Goal: Information Seeking & Learning: Learn about a topic

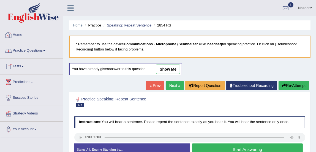
click at [23, 49] on link "Practice Questions" at bounding box center [31, 50] width 63 height 14
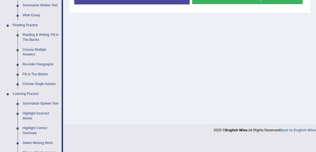
scroll to position [151, 0]
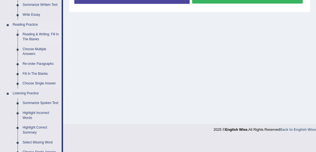
click at [43, 34] on link "Reading & Writing: Fill In The Blanks" at bounding box center [41, 36] width 42 height 15
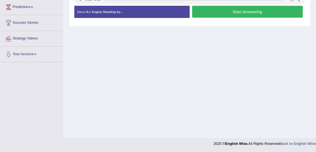
scroll to position [75, 0]
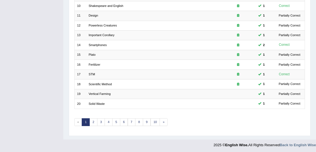
scroll to position [166, 0]
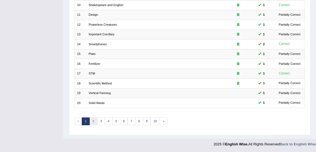
click at [94, 121] on link "2" at bounding box center [93, 121] width 8 height 8
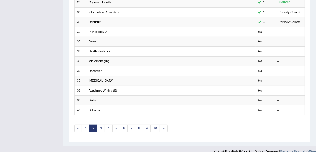
scroll to position [160, 0]
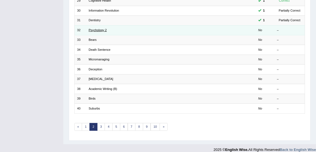
click at [92, 28] on link "Psychology 2" at bounding box center [98, 29] width 18 height 3
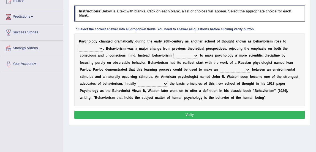
scroll to position [66, 0]
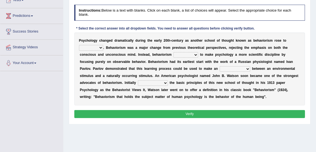
click at [85, 48] on select "dominance temptation challenge temper" at bounding box center [91, 48] width 24 height 6
click at [100, 136] on div "Home Practice Reading & Writing: Fill In The Blanks Psychology 2 « Prev Next » …" at bounding box center [189, 71] width 253 height 275
click at [89, 49] on select "dominance temptation challenge temper" at bounding box center [91, 48] width 24 height 6
select select "temper"
click at [79, 45] on select "dominance temptation challenge temper" at bounding box center [91, 48] width 24 height 6
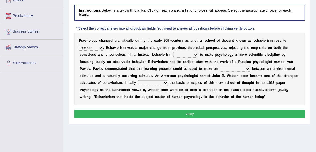
click at [175, 55] on select "reproached reproved strove rewove" at bounding box center [185, 55] width 25 height 6
select select "reproved"
click at [173, 52] on select "reproached reproved strove rewove" at bounding box center [185, 55] width 25 height 6
click at [226, 68] on select "acclimatization association union combination" at bounding box center [235, 69] width 31 height 6
select select "acclimatization"
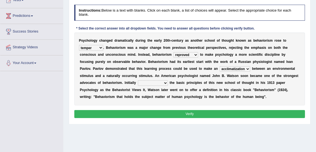
click at [220, 66] on select "acclimatization association union combination" at bounding box center [235, 69] width 31 height 6
click at [151, 83] on select "questioning foreshortening unburdening outlining" at bounding box center [153, 83] width 30 height 6
select select "outlining"
click at [138, 80] on select "questioning foreshortening unburdening outlining" at bounding box center [153, 83] width 30 height 6
click at [90, 46] on select "dominance temptation challenge temper" at bounding box center [91, 48] width 24 height 6
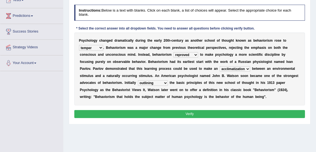
select select "temptation"
click at [79, 45] on select "dominance temptation challenge temper" at bounding box center [91, 48] width 24 height 6
click at [181, 56] on select "reproached reproved strove rewove" at bounding box center [185, 55] width 25 height 6
select select "rewove"
click at [173, 52] on select "reproached reproved strove rewove" at bounding box center [185, 55] width 25 height 6
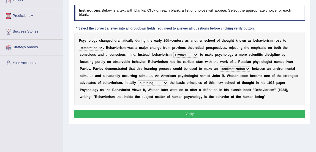
click at [179, 112] on button "Verify" at bounding box center [189, 114] width 231 height 8
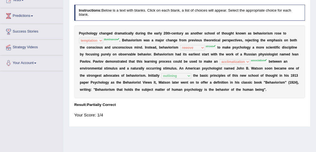
scroll to position [0, 0]
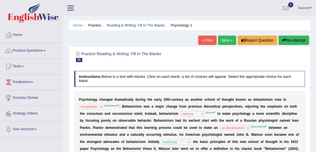
click at [223, 43] on link "Next »" at bounding box center [227, 39] width 18 height 9
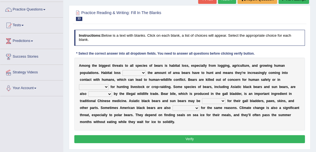
scroll to position [41, 0]
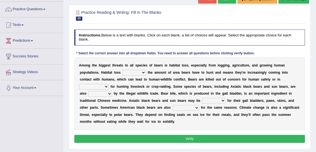
click at [108, 96] on select "protected prohibited fattened threatened" at bounding box center [100, 94] width 24 height 6
click at [140, 72] on select "increases reduces complies interacts" at bounding box center [133, 73] width 23 height 6
select select "increases"
click at [122, 70] on select "increases reduces complies interacts" at bounding box center [133, 73] width 23 height 6
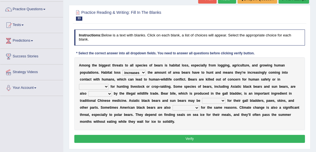
click at [100, 86] on select "coalition retaliation appreciation disinformation" at bounding box center [94, 87] width 30 height 6
select select "retaliation"
click at [79, 84] on select "coalition retaliation appreciation disinformation" at bounding box center [94, 87] width 30 height 6
click at [100, 96] on select "protected prohibited fattened threatened" at bounding box center [100, 94] width 24 height 6
select select "prohibited"
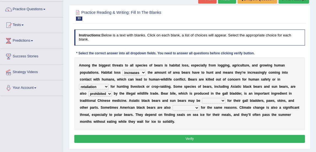
click at [88, 91] on select "protected prohibited fattened threatened" at bounding box center [100, 94] width 24 height 6
click at [211, 102] on select "poached squelched coached blenched" at bounding box center [213, 101] width 23 height 6
click at [217, 101] on select "poached squelched coached blenched" at bounding box center [213, 101] width 23 height 6
click at [212, 102] on select "poached squelched coached blenched" at bounding box center [213, 101] width 23 height 6
select select "blenched"
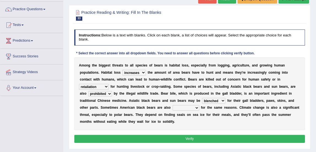
click at [202, 98] on select "poached squelched coached blenched" at bounding box center [213, 101] width 23 height 6
click at [182, 107] on select "begot foreseen encountered targeted" at bounding box center [185, 108] width 27 height 6
select select "targeted"
click at [172, 105] on select "begot foreseen encountered targeted" at bounding box center [185, 108] width 27 height 6
click at [183, 138] on button "Verify" at bounding box center [189, 139] width 231 height 8
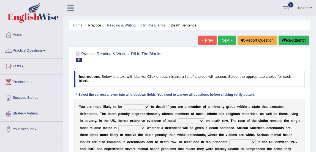
click at [143, 107] on select "penalized blamed complained sentenced" at bounding box center [136, 107] width 25 height 6
select select "sentenced"
click at [124, 104] on select "penalized blamed complained sentenced" at bounding box center [136, 107] width 25 height 6
click at [143, 107] on select "penalized blamed complained sentenced" at bounding box center [136, 107] width 25 height 6
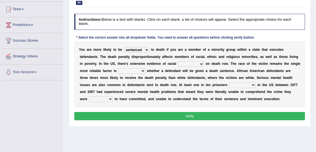
scroll to position [58, 0]
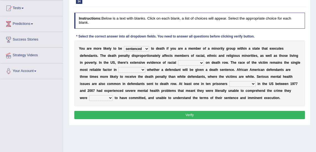
click at [183, 63] on select "bias equality appearance background" at bounding box center [191, 63] width 26 height 6
click at [178, 60] on select "bias equality appearance background" at bounding box center [191, 63] width 26 height 6
click at [191, 64] on select "bias equality appearance background" at bounding box center [191, 63] width 26 height 6
select select "background"
click at [178, 60] on select "bias equality appearance background" at bounding box center [191, 63] width 26 height 6
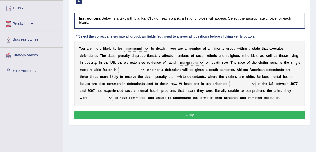
click at [124, 71] on select "determining adjoining undermining examining" at bounding box center [131, 70] width 27 height 6
select select "determining"
click at [118, 67] on select "determining adjoining undermining examining" at bounding box center [131, 70] width 27 height 6
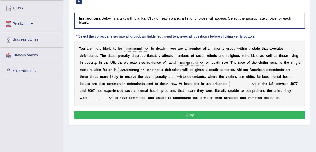
click at [239, 82] on select "electrocuted persecuted executed captured" at bounding box center [242, 84] width 26 height 6
click at [199, 125] on div "Home Practice Reading & Writing: Fill In The Blanks Death Sentence « Prev Next …" at bounding box center [189, 79] width 253 height 275
click at [231, 84] on select "electrocuted persecuted executed captured" at bounding box center [242, 84] width 26 height 6
select select "captured"
click at [229, 81] on select "electrocuted persecuted executed captured" at bounding box center [242, 84] width 26 height 6
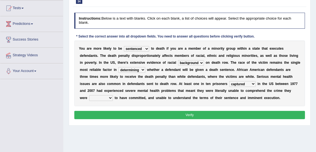
click at [96, 99] on select "alleged acclaimed persuaded claimed" at bounding box center [101, 98] width 24 height 6
select select "alleged"
click at [89, 95] on select "alleged acclaimed persuaded claimed" at bounding box center [101, 98] width 24 height 6
click at [189, 62] on select "bias equality appearance background" at bounding box center [191, 63] width 26 height 6
select select "bias"
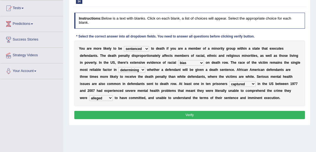
click at [178, 60] on select "bias equality appearance background" at bounding box center [191, 63] width 26 height 6
click at [127, 114] on button "Verify" at bounding box center [189, 115] width 231 height 8
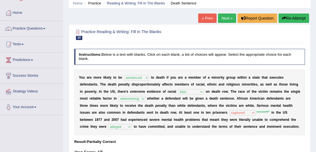
scroll to position [20, 0]
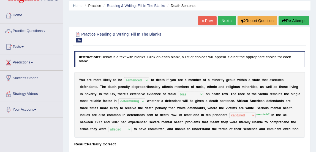
click at [222, 21] on link "Next »" at bounding box center [227, 20] width 18 height 9
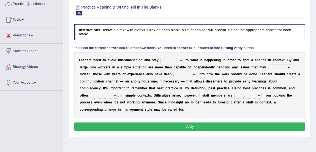
scroll to position [50, 0]
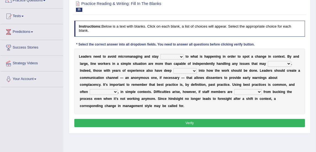
click at [127, 114] on div "Instructions: Below is a text with blanks. Click on each blank, a list of choic…" at bounding box center [189, 74] width 233 height 112
click at [168, 55] on select "complied connected precise concise" at bounding box center [171, 57] width 23 height 6
select select "connected"
click at [160, 54] on select "complied connected precise concise" at bounding box center [171, 57] width 23 height 6
click at [274, 64] on select "apprise rise encounter arise" at bounding box center [279, 64] width 23 height 6
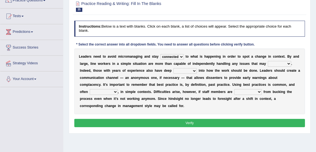
select select "arise"
click at [268, 61] on select "apprise rise encounter arise" at bounding box center [279, 64] width 23 height 6
click at [180, 69] on select "incursion insight indignity indication" at bounding box center [184, 71] width 23 height 6
select select "insight"
click at [173, 68] on select "incursion insight indignity indication" at bounding box center [184, 71] width 23 height 6
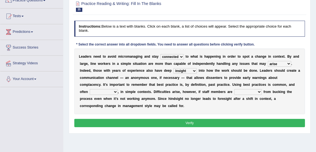
click at [103, 92] on select "inappropriate apprehensive appropriate forbidden" at bounding box center [104, 92] width 28 height 6
click at [153, 112] on div "L e a d e r s n e e d t o a v o i d m i c r o m a n a g i n g a n d s t a y com…" at bounding box center [189, 80] width 231 height 65
click at [98, 90] on select "inappropriate apprehensive appropriate forbidden" at bounding box center [104, 92] width 28 height 6
select select "apprehensive"
click at [90, 89] on select "inappropriate apprehensive appropriate forbidden" at bounding box center [104, 92] width 28 height 6
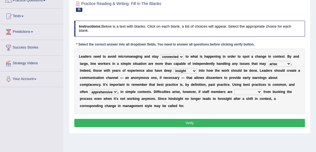
click at [251, 91] on select "disarranged disinclined discouraged disintegrated" at bounding box center [248, 92] width 28 height 6
click at [231, 140] on div "Home Practice Reading & Writing: Fill In The Blanks Micromanaging « Prev Next »…" at bounding box center [189, 87] width 253 height 275
click at [240, 92] on select "disarranged disinclined discouraged disintegrated" at bounding box center [248, 92] width 28 height 6
click at [157, 132] on div "Practice Reading & Writing: Fill In The Blanks 35 Micromanaging Instructions: B…" at bounding box center [190, 64] width 242 height 137
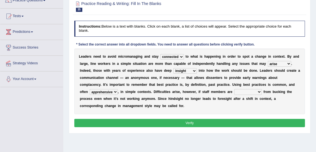
click at [238, 92] on select "disarranged disinclined discouraged disintegrated" at bounding box center [248, 92] width 28 height 6
click at [216, 108] on div "L e a d e r s n e e d t o a v o i d m i c r o m a n a g i n g a n d s t a y com…" at bounding box center [189, 80] width 231 height 65
click at [242, 92] on select "disarranged disinclined discouraged disintegrated" at bounding box center [248, 92] width 28 height 6
select select "discouraged"
click at [234, 89] on select "disarranged disinclined discouraged disintegrated" at bounding box center [248, 92] width 28 height 6
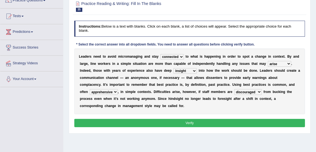
click at [207, 121] on button "Verify" at bounding box center [189, 123] width 231 height 8
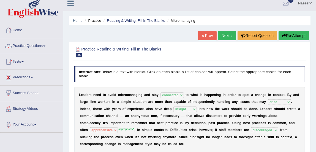
scroll to position [1, 0]
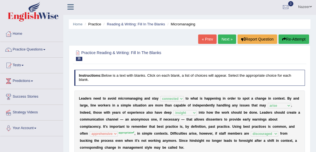
click at [226, 39] on link "Next »" at bounding box center [227, 38] width 18 height 9
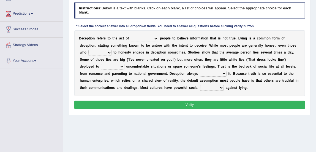
click at [140, 39] on select "discouraging forbidding detecting encouraging" at bounding box center [145, 39] width 28 height 6
click at [131, 36] on select "discouraging forbidding detecting encouraging" at bounding box center [145, 39] width 28 height 6
click at [146, 40] on select "discouraging forbidding detecting encouraging" at bounding box center [145, 39] width 28 height 6
click at [131, 36] on select "discouraging forbidding detecting encouraging" at bounding box center [145, 39] width 28 height 6
click at [142, 40] on select "discouraging forbidding detecting encouraging" at bounding box center [145, 39] width 28 height 6
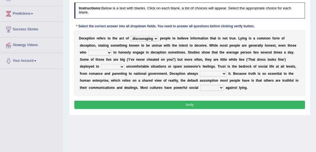
select select "encouraging"
click at [131, 36] on select "discouraging forbidding detecting encouraging" at bounding box center [145, 39] width 28 height 6
click at [99, 51] on select "describe prescribe inscribe subscribe" at bounding box center [99, 53] width 23 height 6
select select "prescribe"
click at [88, 50] on select "describe prescribe inscribe subscribe" at bounding box center [99, 53] width 23 height 6
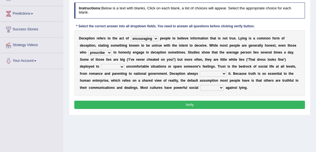
click at [107, 66] on select "contest illuminate disguise avoid" at bounding box center [112, 67] width 23 height 6
select select "avoid"
click at [101, 64] on select "contest illuminate disguise avoid" at bounding box center [112, 67] width 23 height 6
click at [222, 73] on select "undermines underscores undertakes underwrites" at bounding box center [213, 74] width 27 height 6
select select "undermines"
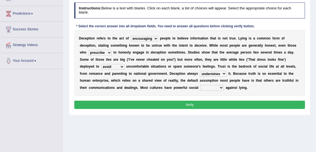
click at [200, 71] on select "undermines underscores undertakes underwrites" at bounding box center [213, 74] width 27 height 6
click at [211, 88] on select "ejections sanctions fractions inductions" at bounding box center [212, 88] width 24 height 6
select select "ejections"
click at [200, 85] on select "ejections sanctions fractions inductions" at bounding box center [212, 88] width 24 height 6
click at [196, 106] on button "Verify" at bounding box center [189, 104] width 231 height 8
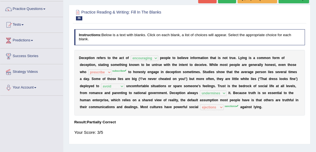
scroll to position [40, 0]
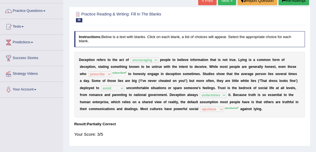
click at [221, 4] on link "Next »" at bounding box center [227, 0] width 18 height 9
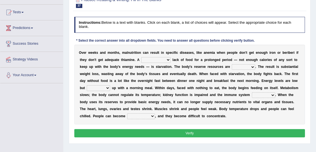
click at [161, 60] on select "severe distinguishing proper distinctive" at bounding box center [155, 60] width 29 height 6
select select "severe"
click at [141, 57] on select "severe distinguishing proper distinctive" at bounding box center [155, 60] width 29 height 6
click at [236, 67] on select "obsoleted depleted pelleted deleted" at bounding box center [243, 67] width 23 height 6
select select "depleted"
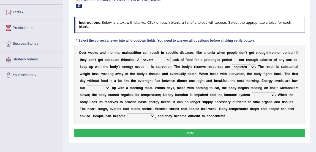
click at [232, 64] on select "obsoleted depleted pelleted deleted" at bounding box center [243, 67] width 23 height 6
click at [89, 88] on select "feed come chill pick" at bounding box center [98, 88] width 23 height 6
select select "feed"
click at [87, 85] on select "feed come chill pick" at bounding box center [98, 88] width 23 height 6
click at [103, 87] on select "feed come chill pick" at bounding box center [98, 88] width 23 height 6
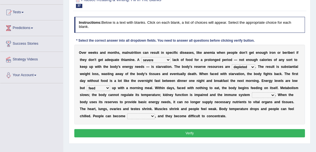
click at [103, 87] on select "feed come chill pick" at bounding box center [98, 88] width 23 height 6
click at [259, 95] on select "deepens deafens weakens surpasses" at bounding box center [263, 95] width 23 height 6
select select "weakens"
click at [252, 92] on select "deepens deafens weakens surpasses" at bounding box center [263, 95] width 23 height 6
click at [136, 115] on select "irritable commutable indisputable transportable" at bounding box center [141, 116] width 28 height 6
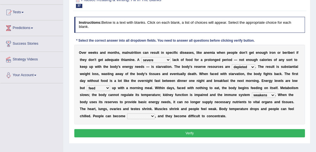
select select "irritable"
click at [127, 113] on select "irritable commutable indisputable transportable" at bounding box center [141, 116] width 28 height 6
click at [240, 68] on select "obsoleted depleted pelleted deleted" at bounding box center [243, 67] width 23 height 6
click at [97, 89] on select "feed come chill pick" at bounding box center [98, 88] width 23 height 6
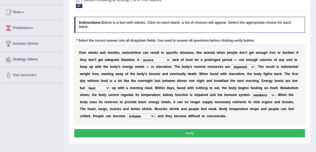
click at [97, 89] on select "feed come chill pick" at bounding box center [98, 88] width 23 height 6
click at [97, 88] on select "feed come chill pick" at bounding box center [98, 88] width 23 height 6
click at [132, 130] on button "Verify" at bounding box center [189, 133] width 231 height 8
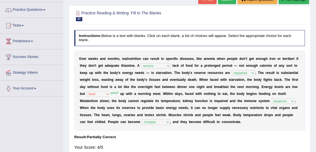
scroll to position [37, 0]
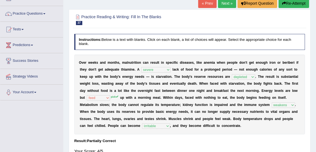
click at [228, 6] on link "Next »" at bounding box center [227, 3] width 18 height 9
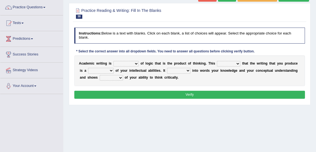
click at [123, 62] on select "expectation entitlement expression exchange" at bounding box center [125, 64] width 25 height 6
select select "entitlement"
click at [113, 61] on select "expectation entitlement expression exchange" at bounding box center [125, 64] width 25 height 6
click at [226, 62] on select "means questions stipulates answers" at bounding box center [228, 64] width 23 height 6
select select "means"
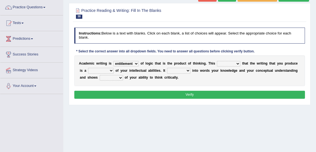
click at [217, 61] on select "means questions stipulates answers" at bounding box center [228, 64] width 23 height 6
click at [96, 71] on select "redundancy mission credit reflection" at bounding box center [101, 71] width 26 height 6
select select "reflection"
click at [88, 68] on select "redundancy mission credit reflection" at bounding box center [101, 71] width 26 height 6
click at [177, 69] on select "enriches shows allows puts" at bounding box center [178, 71] width 23 height 6
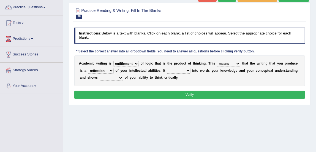
click at [111, 78] on select "hassle excuse capacity evidence" at bounding box center [111, 78] width 23 height 6
select select "evidence"
click at [100, 75] on select "hassle excuse capacity evidence" at bounding box center [111, 78] width 23 height 6
click at [171, 68] on select "enriches shows allows puts" at bounding box center [178, 71] width 23 height 6
click at [127, 112] on div "Home Practice Reading & Writing: Fill In The Blanks Academic Writing (B) « Prev…" at bounding box center [189, 94] width 253 height 275
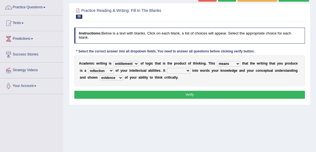
click at [177, 70] on select "enriches shows allows puts" at bounding box center [178, 71] width 23 height 6
select select "enriches"
click at [167, 68] on select "enriches shows allows puts" at bounding box center [178, 71] width 23 height 6
click at [175, 71] on select "enriches shows allows puts" at bounding box center [178, 71] width 23 height 6
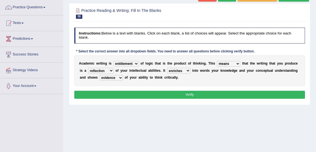
click at [155, 95] on button "Verify" at bounding box center [189, 94] width 231 height 8
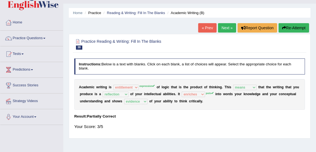
scroll to position [12, 0]
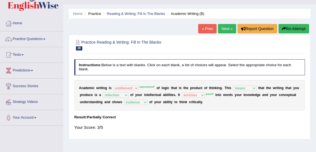
click at [227, 31] on link "Next »" at bounding box center [227, 28] width 18 height 9
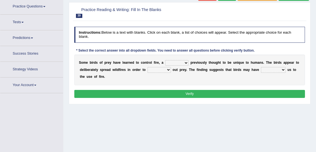
scroll to position [48, 0]
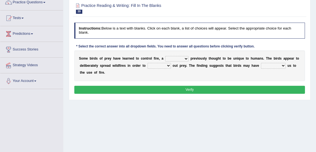
click at [174, 57] on select "question profile tale skill" at bounding box center [176, 59] width 23 height 6
select select "skill"
click at [165, 56] on select "question profile tale skill" at bounding box center [176, 59] width 23 height 6
click at [155, 65] on select "prevent limit span flush" at bounding box center [158, 66] width 23 height 6
click at [266, 65] on select "prophesied beaten transmitted forced" at bounding box center [273, 66] width 25 height 6
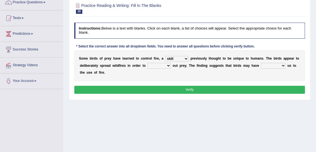
select select "prophesied"
click at [261, 63] on select "prophesied beaten transmitted forced" at bounding box center [273, 66] width 25 height 6
click at [152, 64] on select "prevent limit span flush" at bounding box center [158, 66] width 23 height 6
select select "flush"
click at [147, 63] on select "prevent limit span flush" at bounding box center [158, 66] width 23 height 6
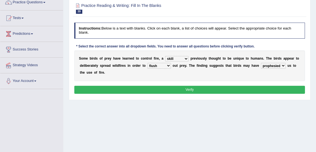
click at [162, 87] on button "Verify" at bounding box center [189, 90] width 231 height 8
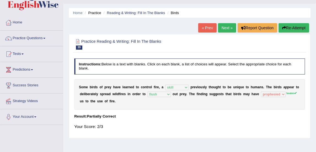
scroll to position [9, 0]
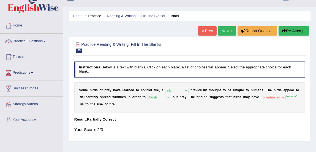
click at [226, 31] on link "Next »" at bounding box center [227, 30] width 18 height 9
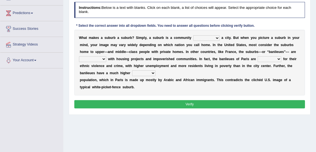
click at [208, 38] on select "lying locating situating surrounding" at bounding box center [206, 38] width 26 height 6
select select "surrounding"
click at [193, 35] on select "lying locating situating surrounding" at bounding box center [206, 38] width 26 height 6
click at [89, 58] on select "antonymous antibiotic synonymous synthetic" at bounding box center [92, 59] width 27 height 6
click at [177, 91] on div "W h a t m a k e s a s u b u r b a s u b u r b ? S i m p l y , a s u b u r b i s…" at bounding box center [189, 62] width 231 height 65
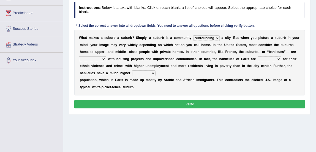
click at [267, 59] on select "clamorous sensitive famous notorious" at bounding box center [269, 59] width 24 height 6
click at [90, 59] on select "antonymous antibiotic synonymous synthetic" at bounding box center [92, 59] width 27 height 6
click at [268, 59] on select "clamorous sensitive famous notorious" at bounding box center [269, 59] width 24 height 6
select select "notorious"
click at [257, 56] on select "clamorous sensitive famous notorious" at bounding box center [269, 59] width 24 height 6
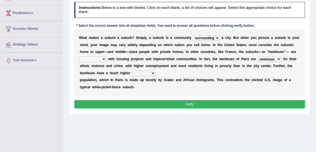
click at [146, 72] on select "local young immigrant senior" at bounding box center [143, 73] width 23 height 6
select select "immigrant"
click at [132, 70] on select "local young immigrant senior" at bounding box center [143, 73] width 23 height 6
click at [101, 58] on select "antonymous antibiotic synonymous synthetic" at bounding box center [92, 59] width 27 height 6
select select "synonymous"
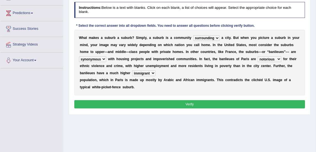
click at [79, 56] on select "antonymous antibiotic synonymous synthetic" at bounding box center [92, 59] width 27 height 6
click at [104, 103] on button "Verify" at bounding box center [189, 104] width 231 height 8
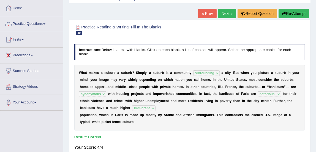
scroll to position [26, 0]
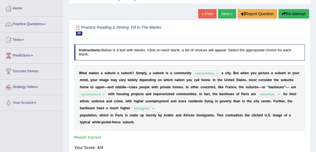
click at [222, 14] on link "Next »" at bounding box center [227, 13] width 18 height 9
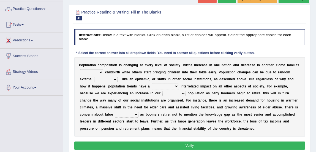
scroll to position [41, 0]
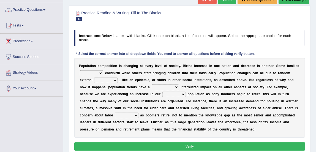
click at [25, 11] on link "Practice Questions" at bounding box center [31, 9] width 63 height 14
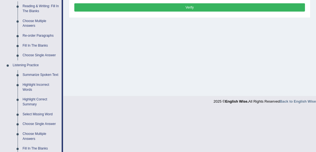
scroll to position [179, 0]
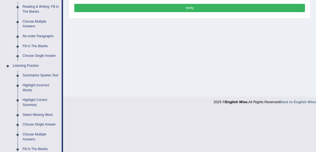
click at [29, 45] on link "Fill In The Blanks" at bounding box center [41, 46] width 42 height 10
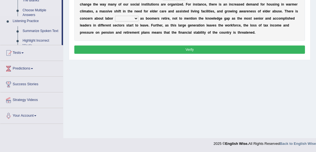
scroll to position [67, 0]
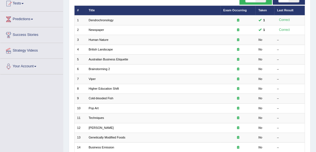
scroll to position [63, 0]
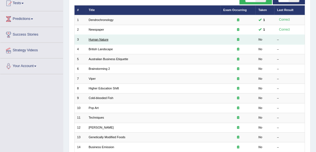
click at [98, 39] on link "Human Nature" at bounding box center [99, 39] width 20 height 3
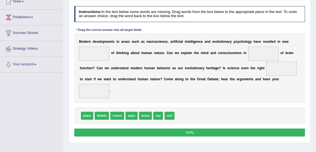
scroll to position [75, 0]
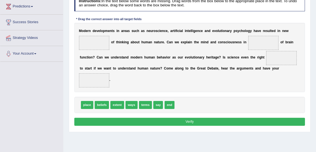
click at [133, 106] on span "ways" at bounding box center [131, 105] width 12 height 8
drag, startPoint x: 133, startPoint y: 106, endPoint x: 99, endPoint y: 47, distance: 67.4
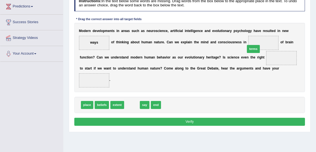
drag, startPoint x: 135, startPoint y: 103, endPoint x: 282, endPoint y: 37, distance: 161.5
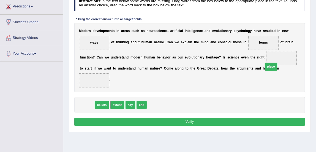
drag, startPoint x: 87, startPoint y: 104, endPoint x: 306, endPoint y: 56, distance: 223.2
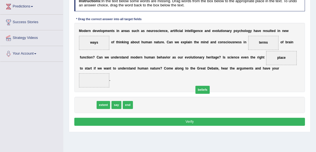
drag, startPoint x: 105, startPoint y: 101, endPoint x: 230, endPoint y: 85, distance: 126.1
click at [230, 85] on div "Instructions: In the text below some words are missing. Drag words from the box…" at bounding box center [189, 61] width 233 height 136
drag, startPoint x: 88, startPoint y: 106, endPoint x: 316, endPoint y: 48, distance: 234.9
click at [316, 48] on html "Toggle navigation Home Practice Questions Speaking Practice Read Aloud Repeat S…" at bounding box center [158, 1] width 316 height 152
drag, startPoint x: 278, startPoint y: 58, endPoint x: 125, endPoint y: 92, distance: 156.1
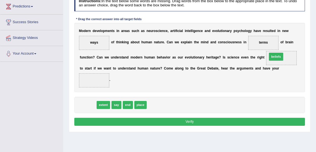
drag, startPoint x: 91, startPoint y: 102, endPoint x: 312, endPoint y: 46, distance: 228.2
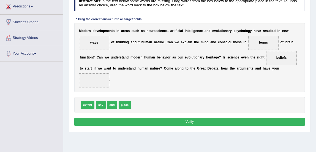
drag, startPoint x: 278, startPoint y: 60, endPoint x: 228, endPoint y: 74, distance: 51.6
click at [228, 74] on div "M o d e r n d e v e l o p m e n t s i n a r e a s s u c h a s n e u r o s c i e…" at bounding box center [189, 57] width 231 height 69
drag, startPoint x: 283, startPoint y: 56, endPoint x: 62, endPoint y: 90, distance: 223.9
click at [62, 90] on div "Toggle navigation Home Practice Questions Speaking Practice Read Aloud Repeat S…" at bounding box center [158, 68] width 316 height 286
drag, startPoint x: 280, startPoint y: 57, endPoint x: 57, endPoint y: 83, distance: 224.6
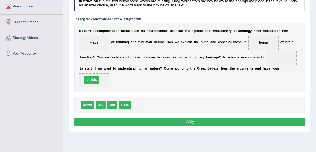
click at [57, 83] on div "Toggle navigation Home Practice Questions Speaking Practice Read Aloud Repeat S…" at bounding box center [158, 68] width 316 height 286
drag, startPoint x: 283, startPoint y: 56, endPoint x: 196, endPoint y: 119, distance: 106.6
click at [196, 119] on div "Instructions: In the text below some words are missing. Drag words from the box…" at bounding box center [189, 61] width 233 height 136
drag, startPoint x: 283, startPoint y: 56, endPoint x: 92, endPoint y: 110, distance: 198.4
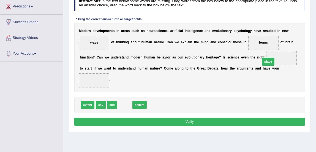
drag, startPoint x: 123, startPoint y: 105, endPoint x: 292, endPoint y: 53, distance: 176.9
drag, startPoint x: 128, startPoint y: 103, endPoint x: 88, endPoint y: 82, distance: 45.3
click at [135, 121] on button "Verify" at bounding box center [189, 121] width 231 height 8
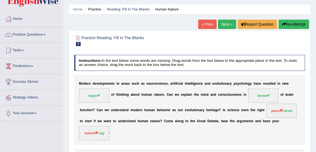
scroll to position [0, 0]
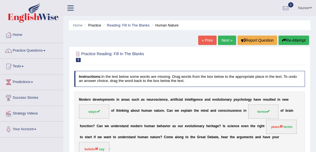
click at [226, 39] on link "Next »" at bounding box center [227, 39] width 18 height 9
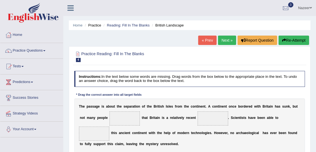
click at [208, 40] on link "« Prev" at bounding box center [207, 39] width 18 height 9
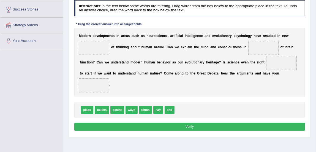
scroll to position [89, 0]
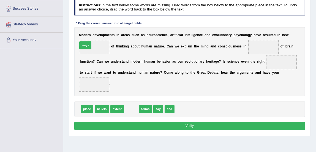
drag, startPoint x: 132, startPoint y: 110, endPoint x: 78, endPoint y: 37, distance: 90.9
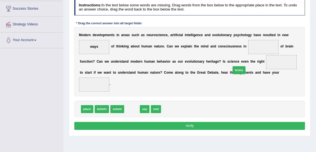
drag, startPoint x: 131, startPoint y: 109, endPoint x: 281, endPoint y: 55, distance: 159.2
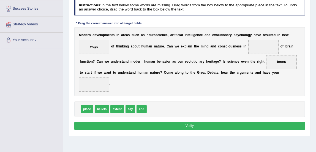
click at [131, 109] on span "say" at bounding box center [130, 109] width 10 height 8
drag, startPoint x: 131, startPoint y: 110, endPoint x: 99, endPoint y: 88, distance: 39.6
drag, startPoint x: 280, startPoint y: 61, endPoint x: 266, endPoint y: 43, distance: 22.3
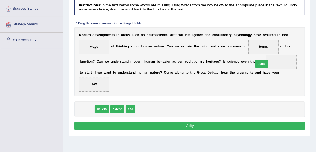
drag, startPoint x: 86, startPoint y: 109, endPoint x: 294, endPoint y: 56, distance: 215.2
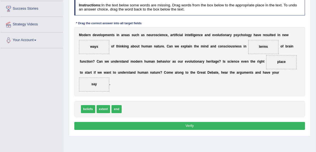
click at [169, 124] on button "Verify" at bounding box center [189, 126] width 231 height 8
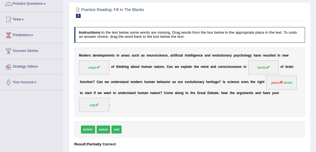
scroll to position [47, 0]
click at [169, 124] on div "beliefs extent end" at bounding box center [189, 129] width 231 height 16
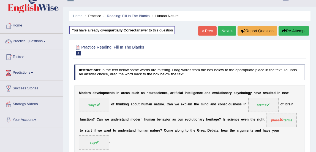
scroll to position [0, 0]
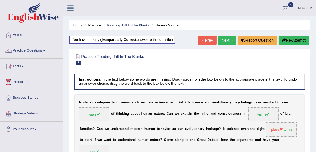
click at [78, 55] on div at bounding box center [77, 56] width 7 height 7
click at [225, 36] on link "Next »" at bounding box center [227, 39] width 18 height 9
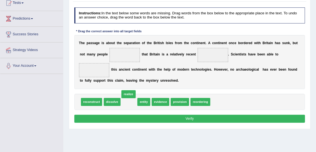
drag, startPoint x: 128, startPoint y: 101, endPoint x: 124, endPoint y: 73, distance: 28.7
click at [124, 90] on span "realize" at bounding box center [128, 94] width 14 height 8
drag, startPoint x: 129, startPoint y: 101, endPoint x: 124, endPoint y: 47, distance: 53.6
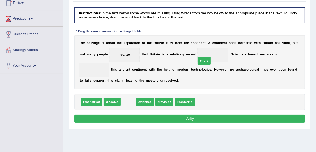
drag, startPoint x: 129, startPoint y: 101, endPoint x: 219, endPoint y: 52, distance: 102.4
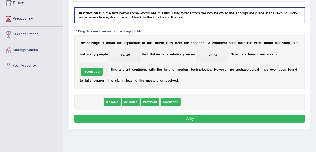
drag, startPoint x: 95, startPoint y: 102, endPoint x: 95, endPoint y: 66, distance: 35.5
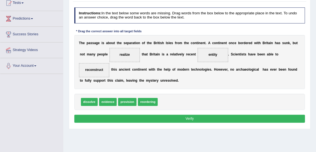
click at [134, 119] on button "Verify" at bounding box center [189, 118] width 231 height 8
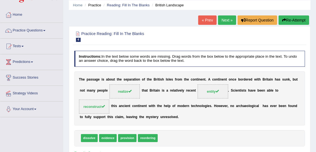
scroll to position [13, 0]
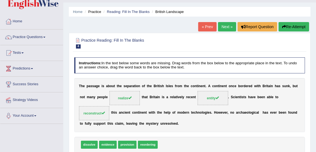
click at [227, 27] on link "Next »" at bounding box center [227, 26] width 18 height 9
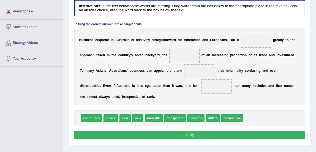
scroll to position [71, 0]
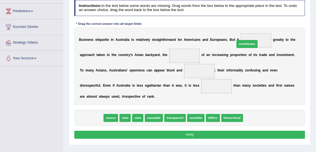
drag, startPoint x: 91, startPoint y: 117, endPoint x: 274, endPoint y: 30, distance: 202.8
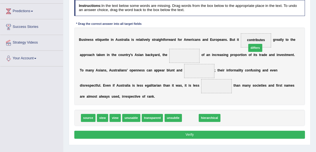
drag, startPoint x: 190, startPoint y: 116, endPoint x: 266, endPoint y: 34, distance: 112.3
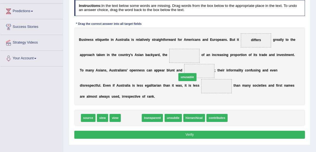
drag, startPoint x: 127, startPoint y: 118, endPoint x: 194, endPoint y: 68, distance: 84.1
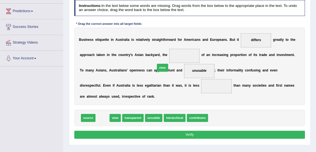
drag, startPoint x: 106, startPoint y: 116, endPoint x: 185, endPoint y: 49, distance: 103.8
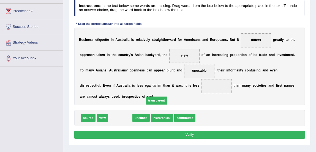
drag, startPoint x: 119, startPoint y: 118, endPoint x: 193, endPoint y: 85, distance: 81.4
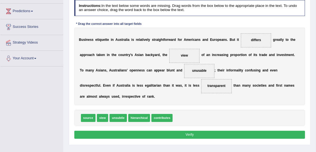
click at [171, 134] on button "Verify" at bounding box center [189, 134] width 231 height 8
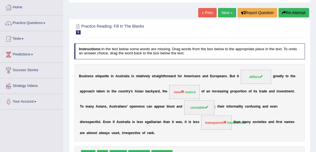
scroll to position [27, 0]
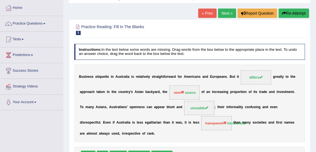
click at [225, 12] on link "Next »" at bounding box center [227, 13] width 18 height 9
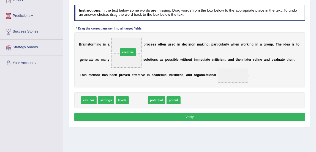
drag, startPoint x: 140, startPoint y: 99, endPoint x: 128, endPoint y: 42, distance: 58.5
drag, startPoint x: 140, startPoint y: 99, endPoint x: 127, endPoint y: 48, distance: 52.4
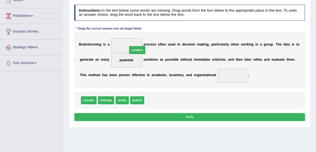
drag, startPoint x: 153, startPoint y: 98, endPoint x: 134, endPoint y: 40, distance: 61.9
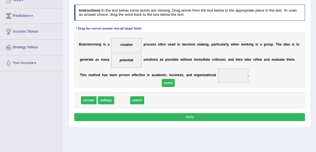
drag, startPoint x: 122, startPoint y: 100, endPoint x: 216, endPoint y: 74, distance: 97.2
click at [163, 118] on button "Verify" at bounding box center [189, 117] width 231 height 8
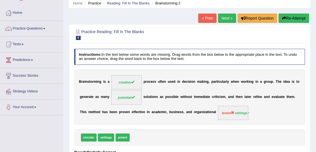
scroll to position [22, 0]
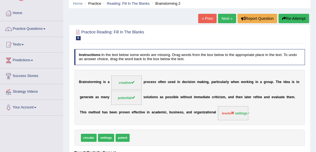
click at [225, 17] on link "Next »" at bounding box center [227, 18] width 18 height 9
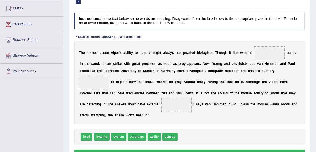
click at [237, 140] on div "head hearing system eardrums ability senses" at bounding box center [189, 136] width 231 height 16
drag, startPoint x: 87, startPoint y: 135, endPoint x: 279, endPoint y: 42, distance: 213.3
click at [161, 135] on span "senses" at bounding box center [156, 136] width 15 height 8
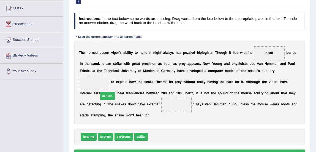
drag, startPoint x: 161, startPoint y: 135, endPoint x: 98, endPoint y: 78, distance: 84.5
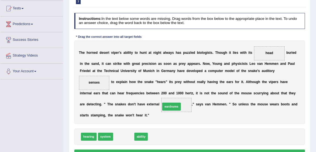
drag, startPoint x: 124, startPoint y: 134, endPoint x: 180, endPoint y: 99, distance: 66.1
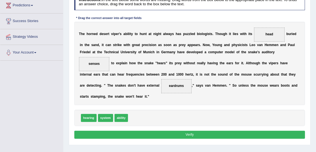
scroll to position [83, 0]
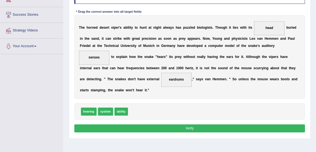
click at [172, 125] on button "Verify" at bounding box center [189, 128] width 231 height 8
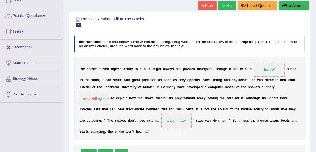
scroll to position [27, 0]
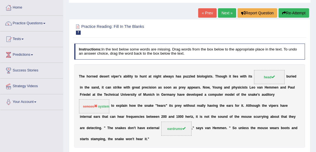
click at [227, 13] on link "Next »" at bounding box center [227, 12] width 18 height 9
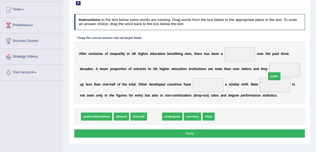
drag, startPoint x: 154, startPoint y: 116, endPoint x: 295, endPoint y: 69, distance: 149.1
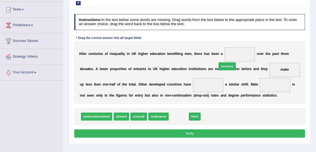
drag, startPoint x: 182, startPoint y: 115, endPoint x: 241, endPoint y: 51, distance: 87.6
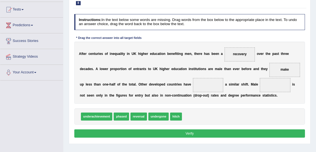
drag, startPoint x: 157, startPoint y: 115, endPoint x: 208, endPoint y: 81, distance: 61.6
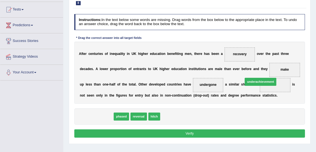
drag, startPoint x: 94, startPoint y: 114, endPoint x: 289, endPoint y: 75, distance: 199.3
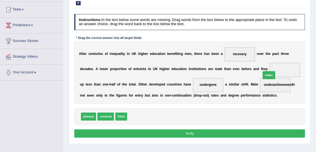
drag, startPoint x: 134, startPoint y: 116, endPoint x: 293, endPoint y: 68, distance: 166.3
drag, startPoint x: 109, startPoint y: 117, endPoint x: 294, endPoint y: 84, distance: 188.3
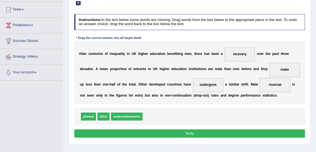
click at [144, 134] on button "Verify" at bounding box center [189, 133] width 231 height 8
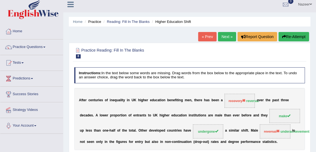
scroll to position [3, 0]
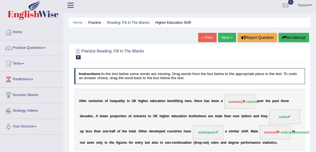
click at [220, 35] on link "Next »" at bounding box center [227, 37] width 18 height 9
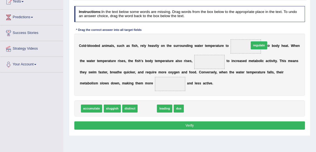
drag, startPoint x: 150, startPoint y: 107, endPoint x: 278, endPoint y: 34, distance: 148.3
click at [279, 34] on div "Instructions: In the text below some words are missing. Drag words from the box…" at bounding box center [189, 68] width 233 height 129
drag, startPoint x: 151, startPoint y: 107, endPoint x: 249, endPoint y: 40, distance: 118.9
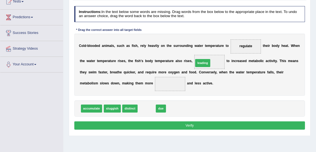
drag, startPoint x: 149, startPoint y: 107, endPoint x: 215, endPoint y: 54, distance: 84.7
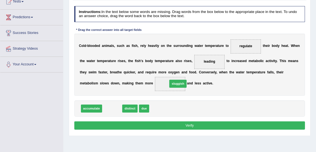
drag, startPoint x: 111, startPoint y: 107, endPoint x: 187, endPoint y: 78, distance: 81.5
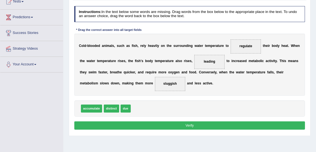
click at [162, 124] on button "Verify" at bounding box center [189, 125] width 231 height 8
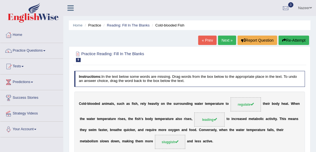
click at [226, 38] on link "Next »" at bounding box center [227, 39] width 18 height 9
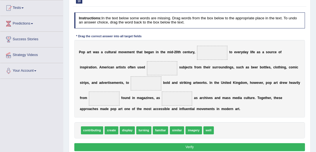
scroll to position [64, 0]
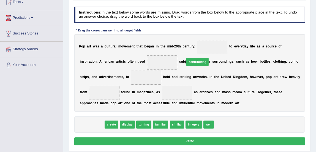
drag, startPoint x: 92, startPoint y: 124, endPoint x: 218, endPoint y: 49, distance: 146.4
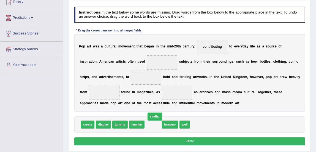
drag, startPoint x: 153, startPoint y: 124, endPoint x: 161, endPoint y: 94, distance: 31.7
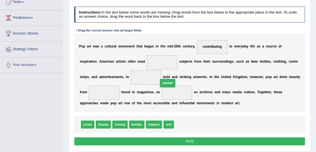
drag, startPoint x: 176, startPoint y: 92, endPoint x: 157, endPoint y: 67, distance: 31.0
drag, startPoint x: 146, startPoint y: 75, endPoint x: 158, endPoint y: 60, distance: 19.0
drag, startPoint x: 90, startPoint y: 124, endPoint x: 160, endPoint y: 66, distance: 91.0
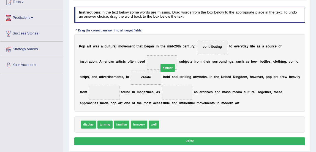
drag, startPoint x: 171, startPoint y: 124, endPoint x: 170, endPoint y: 57, distance: 66.6
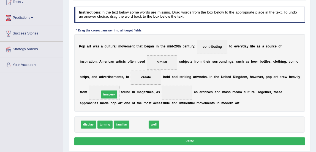
drag, startPoint x: 141, startPoint y: 122, endPoint x: 105, endPoint y: 87, distance: 50.0
drag, startPoint x: 138, startPoint y: 124, endPoint x: 183, endPoint y: 90, distance: 56.7
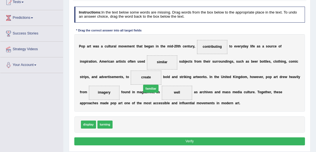
drag, startPoint x: 123, startPoint y: 122, endPoint x: 161, endPoint y: 76, distance: 59.7
drag, startPoint x: 147, startPoint y: 75, endPoint x: 173, endPoint y: 52, distance: 34.1
click at [173, 52] on div "P o p a r t w a s a c u l t u r a l m o v e m e n t t h a t b e g a n i n t h e…" at bounding box center [189, 72] width 231 height 77
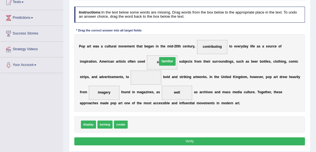
drag, startPoint x: 149, startPoint y: 76, endPoint x: 174, endPoint y: 58, distance: 31.2
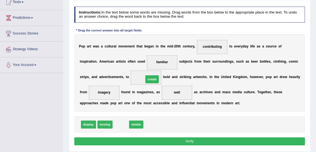
drag, startPoint x: 121, startPoint y: 124, endPoint x: 158, endPoint y: 71, distance: 64.4
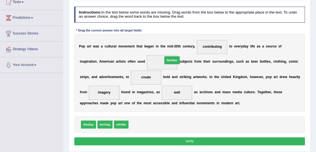
drag, startPoint x: 136, startPoint y: 124, endPoint x: 177, endPoint y: 49, distance: 85.3
click at [177, 49] on div "Instructions: In the text below some words are missing. Drag words from the box…" at bounding box center [189, 76] width 233 height 144
drag, startPoint x: 139, startPoint y: 122, endPoint x: 171, endPoint y: 62, distance: 68.4
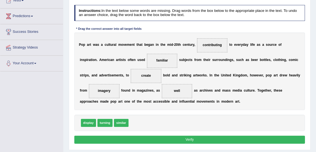
click at [160, 140] on button "Verify" at bounding box center [189, 139] width 231 height 8
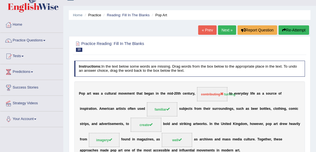
scroll to position [7, 0]
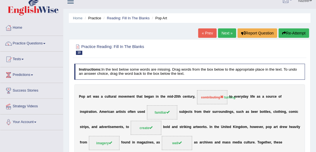
click at [221, 35] on link "Next »" at bounding box center [227, 32] width 18 height 9
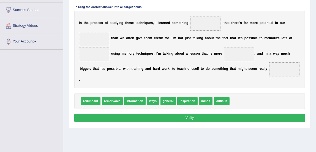
scroll to position [88, 0]
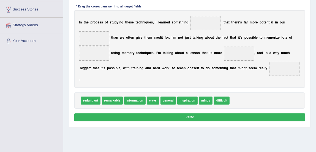
drag, startPoint x: 116, startPoint y: 93, endPoint x: 210, endPoint y: 8, distance: 127.4
click at [209, 9] on div "Instructions: In the text below some words are missing. Drag words from the box…" at bounding box center [189, 52] width 233 height 144
drag, startPoint x: 117, startPoint y: 93, endPoint x: 209, endPoint y: 22, distance: 115.8
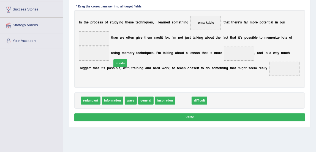
drag, startPoint x: 184, startPoint y: 91, endPoint x: 102, endPoint y: 42, distance: 96.0
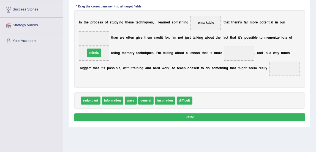
drag, startPoint x: 95, startPoint y: 53, endPoint x: 98, endPoint y: 47, distance: 7.2
drag, startPoint x: 96, startPoint y: 53, endPoint x: 95, endPoint y: 37, distance: 15.7
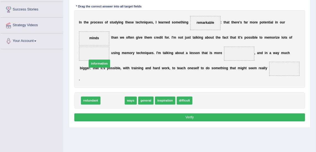
drag, startPoint x: 109, startPoint y: 93, endPoint x: 93, endPoint y: 47, distance: 48.0
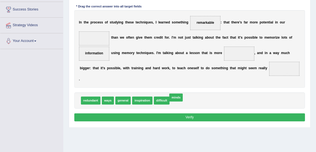
drag, startPoint x: 181, startPoint y: 93, endPoint x: 179, endPoint y: 90, distance: 3.8
click at [178, 96] on span "minds" at bounding box center [178, 100] width 14 height 8
drag, startPoint x: 163, startPoint y: 92, endPoint x: 240, endPoint y: 55, distance: 84.9
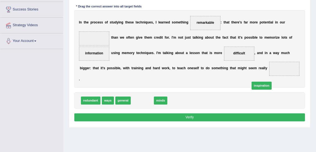
drag, startPoint x: 141, startPoint y: 93, endPoint x: 296, endPoint y: 72, distance: 156.7
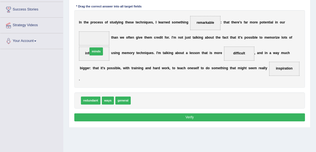
drag, startPoint x: 140, startPoint y: 94, endPoint x: 90, endPoint y: 35, distance: 77.2
click at [135, 113] on button "Verify" at bounding box center [189, 117] width 231 height 8
